Goal: Check status: Verify the current state of an ongoing process or item

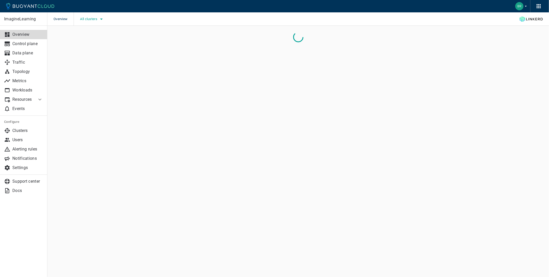
click at [88, 17] on span "All clusters" at bounding box center [89, 19] width 18 height 4
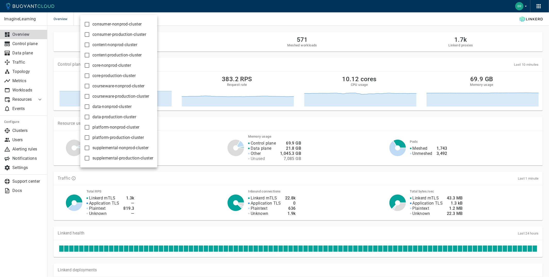
click at [131, 138] on span "platform-production-cluster" at bounding box center [118, 137] width 52 height 5
click at [90, 138] on input "platform-production-cluster" at bounding box center [87, 137] width 6 height 6
checkbox input "true"
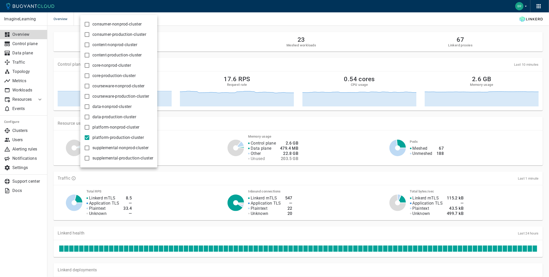
click at [19, 68] on div at bounding box center [274, 138] width 549 height 277
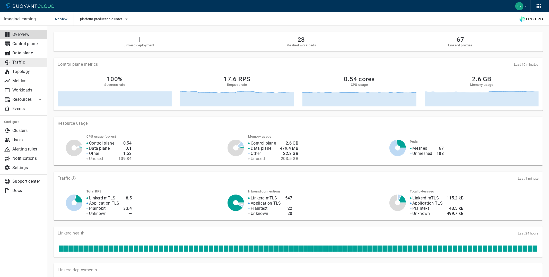
click at [19, 65] on link "Traffic" at bounding box center [23, 62] width 47 height 9
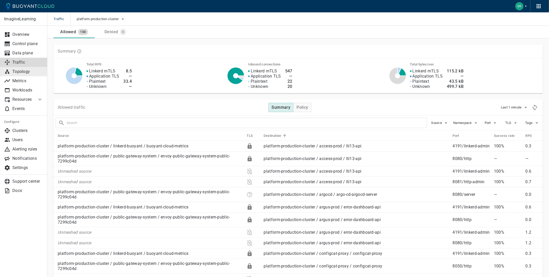
click at [27, 73] on p "Topology" at bounding box center [27, 71] width 31 height 5
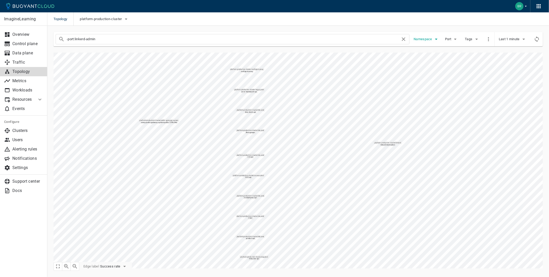
click at [418, 40] on span "Namespace" at bounding box center [424, 39] width 20 height 4
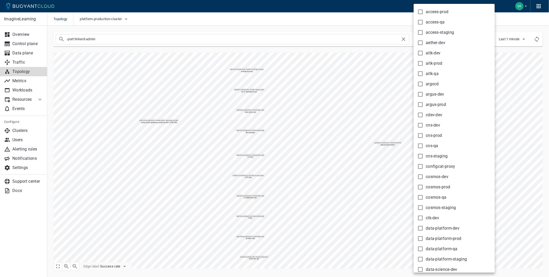
scroll to position [33, 0]
click at [427, 147] on span "configcat-proxy" at bounding box center [441, 144] width 30 height 5
click at [424, 147] on input "configcat-proxy" at bounding box center [421, 145] width 6 height 6
checkbox input "true"
type input "-port:linkerd-admin namespace:configcat-proxy"
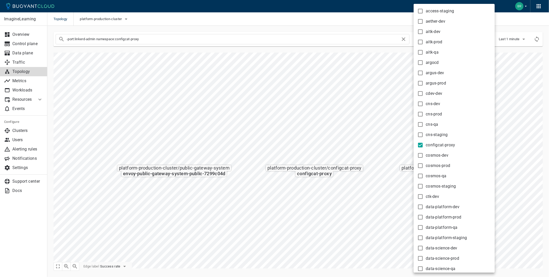
click at [330, 223] on div at bounding box center [274, 138] width 549 height 277
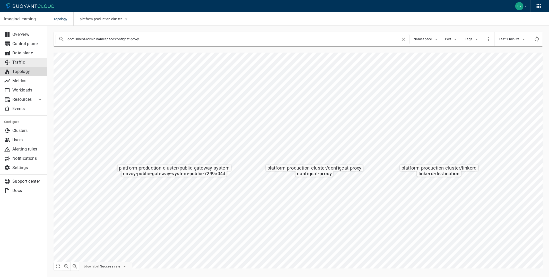
click at [32, 65] on p "Traffic" at bounding box center [27, 62] width 31 height 5
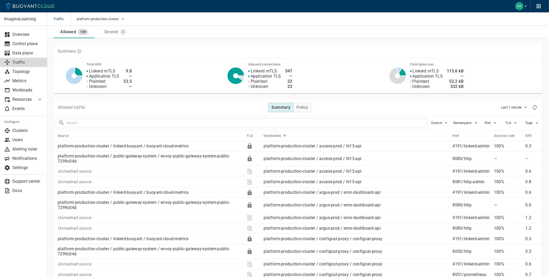
click at [163, 126] on input "text" at bounding box center [247, 122] width 360 height 7
type input "configcat"
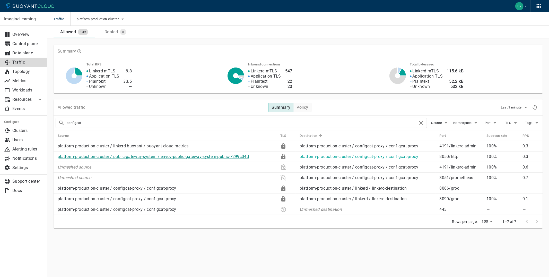
click at [166, 157] on link "platform-production-cluster / public-gateway-system / envoy-public-gateway-syst…" at bounding box center [153, 156] width 191 height 5
click at [343, 156] on link "platform-production-cluster / configcat-proxy / configcat-proxy" at bounding box center [359, 156] width 119 height 5
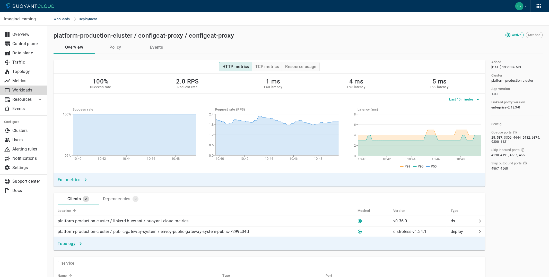
click at [463, 96] on button "Last 10 minutes" at bounding box center [466, 100] width 32 height 8
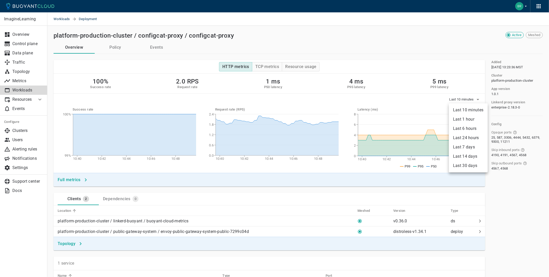
click at [470, 130] on li "Last 6 hours" at bounding box center [468, 128] width 39 height 9
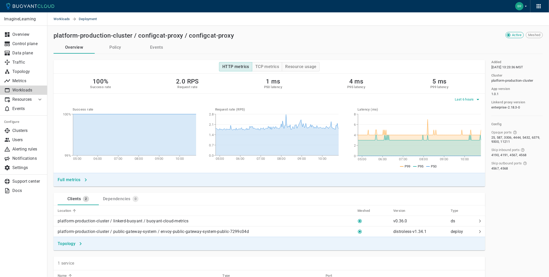
click at [471, 98] on span "Last 6 hours" at bounding box center [465, 99] width 20 height 4
click at [472, 138] on li "Last 24 hours" at bounding box center [474, 137] width 39 height 9
